Goal: Transaction & Acquisition: Purchase product/service

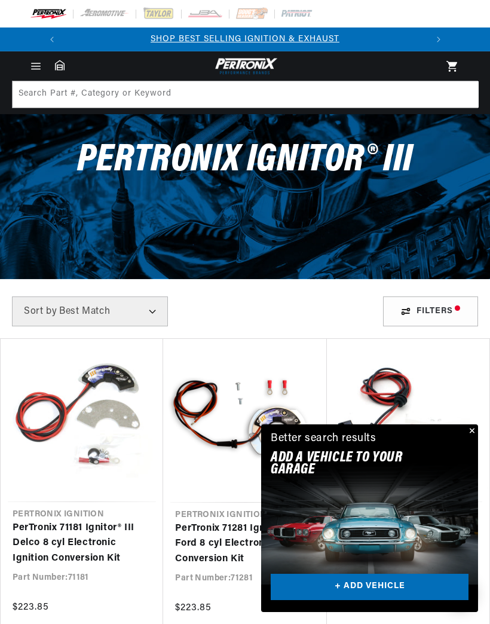
click at [477, 520] on link "PerTronix 71847V Ignitor® III Bosch 4 cyl Electronic Ignition Conversion Kit" at bounding box center [408, 543] width 139 height 46
click at [474, 431] on button "Close" at bounding box center [471, 431] width 14 height 14
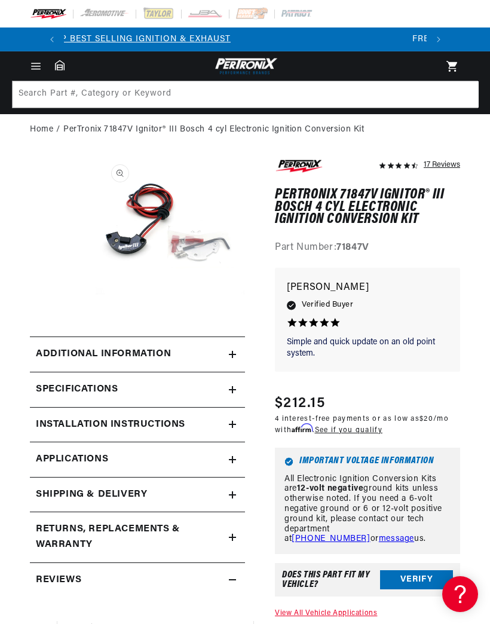
scroll to position [0, 362]
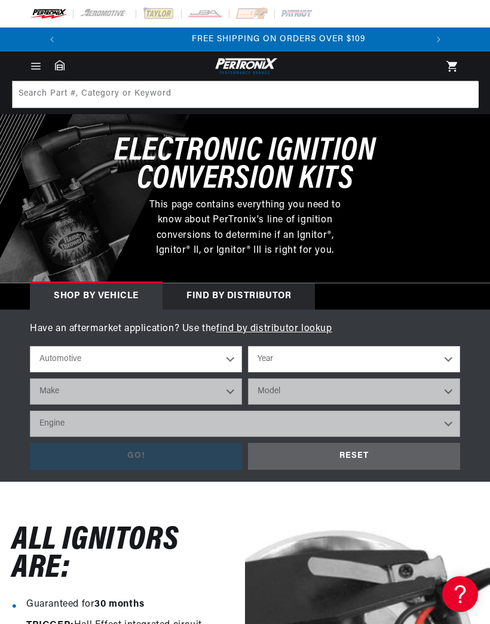
scroll to position [0, 362]
click at [438, 358] on select "Year 2024 2023 2022 2021 2020 2019 2018 2017 2016 2015 2014 2013 2012 2011 2010…" at bounding box center [354, 359] width 212 height 26
select select "1984"
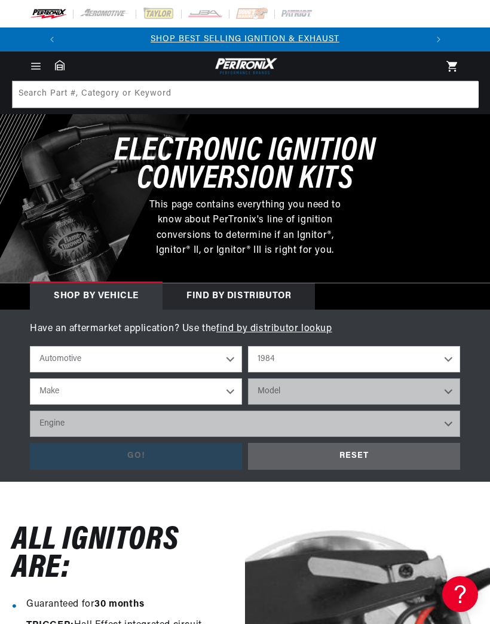
click at [228, 390] on select "Make American Motors Avanti Buick Cadillac Chevrolet Chrysler Dodge Excalibur F…" at bounding box center [136, 391] width 212 height 26
select select "Ford"
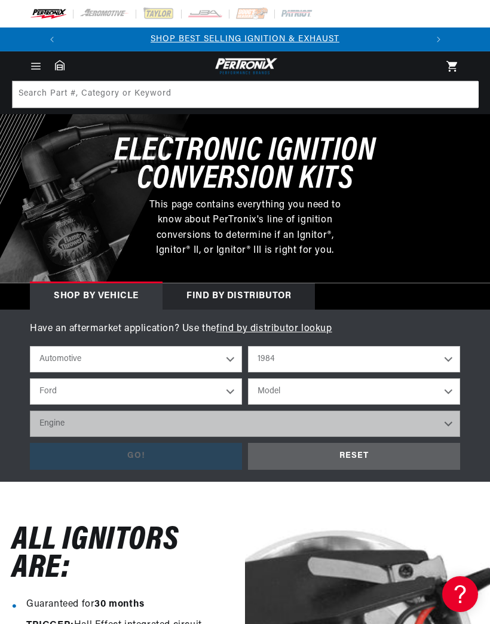
click at [450, 390] on select "Model Bronco Bronco II E-150 Econoline E-150 Econoline Club Wagon E-250 Econoli…" at bounding box center [354, 391] width 212 height 26
select select "Bronco"
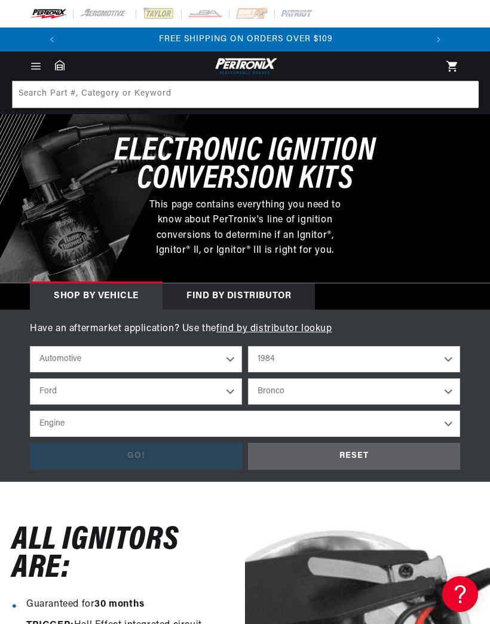
click at [449, 422] on select "Engine 5.0L 5.8L" at bounding box center [245, 423] width 430 height 26
select select "5.8L"
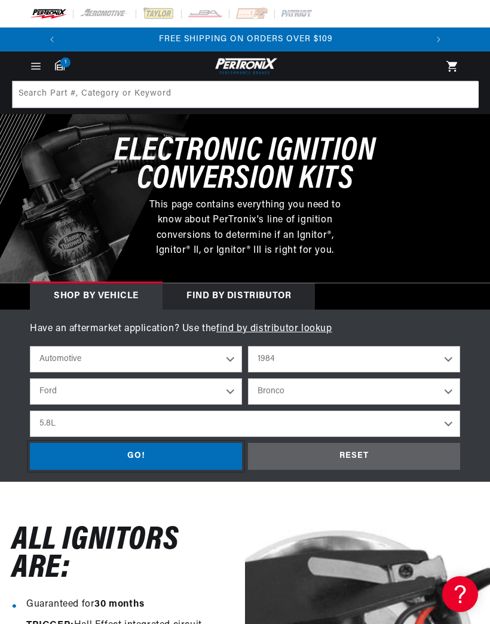
click at [174, 455] on div "GO!" at bounding box center [136, 456] width 212 height 27
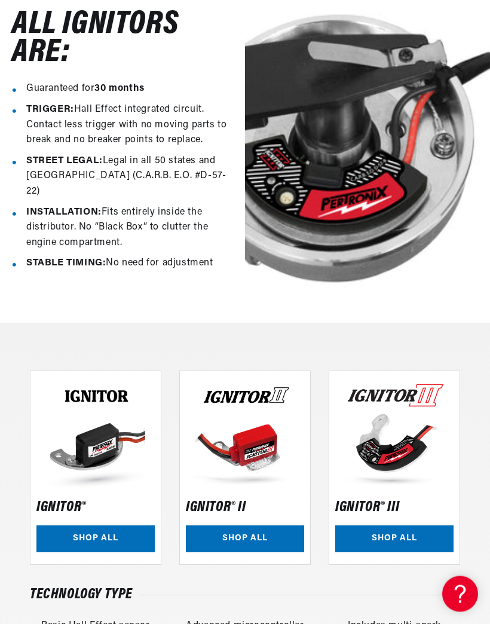
scroll to position [516, 0]
click at [247, 525] on link "SHOP ALL" at bounding box center [245, 538] width 118 height 27
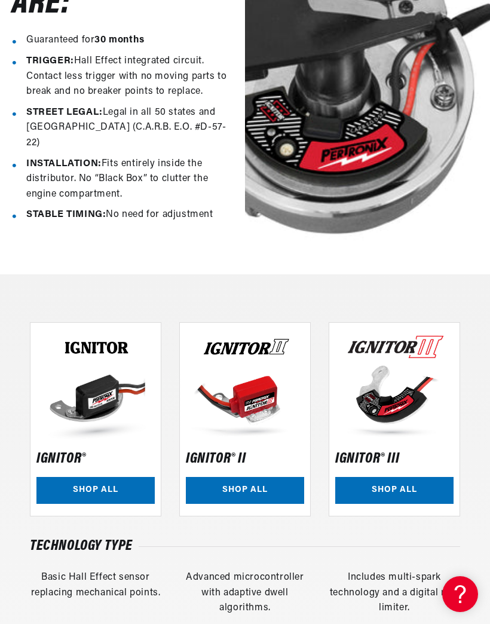
scroll to position [623, 0]
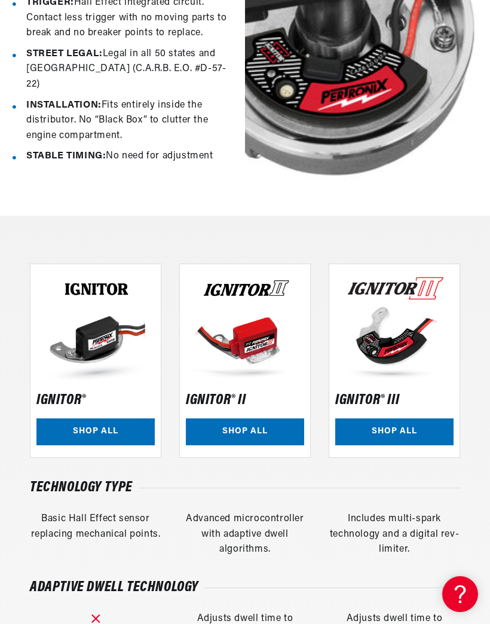
click at [403, 418] on link "SHOP ALL" at bounding box center [394, 431] width 118 height 27
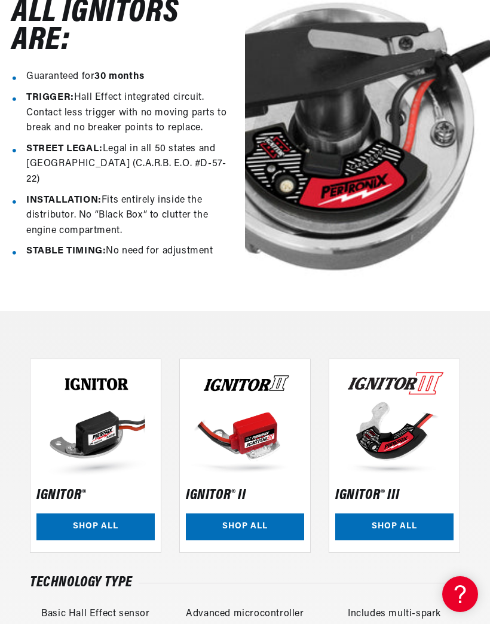
scroll to position [545, 0]
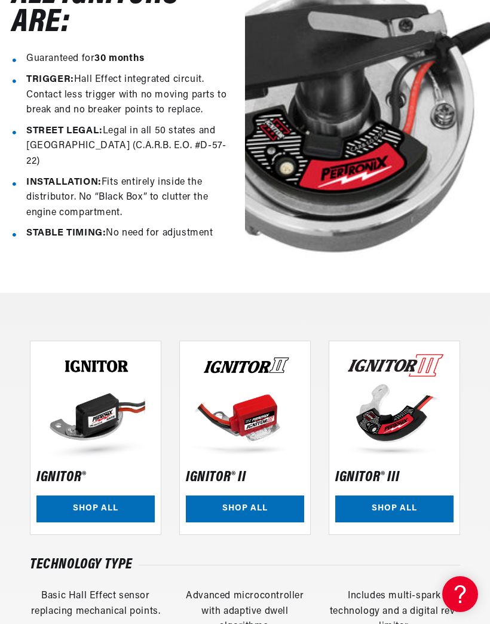
click at [102, 495] on link "SHOP ALL" at bounding box center [95, 508] width 118 height 27
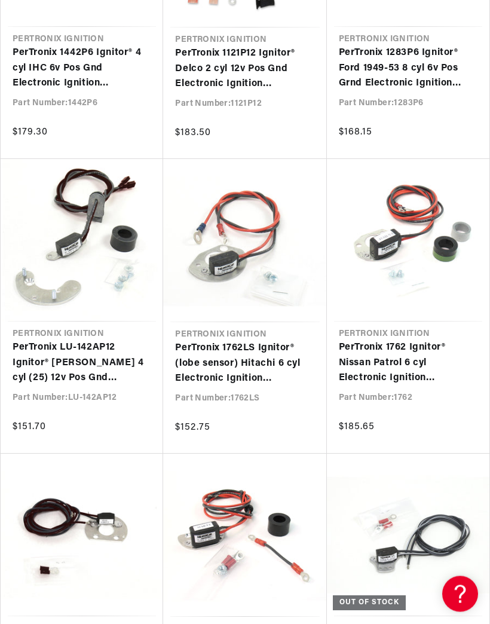
scroll to position [2025, 0]
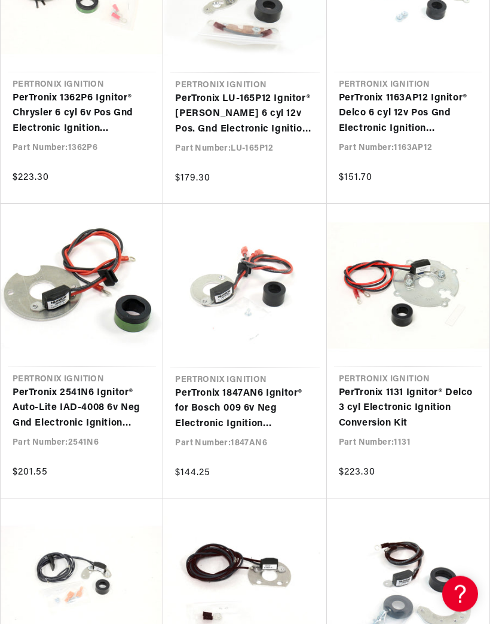
scroll to position [0, 362]
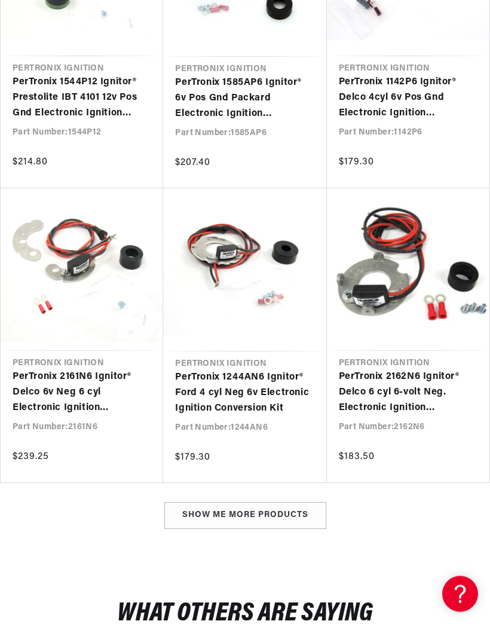
scroll to position [5837, 0]
